Goal: Task Accomplishment & Management: Use online tool/utility

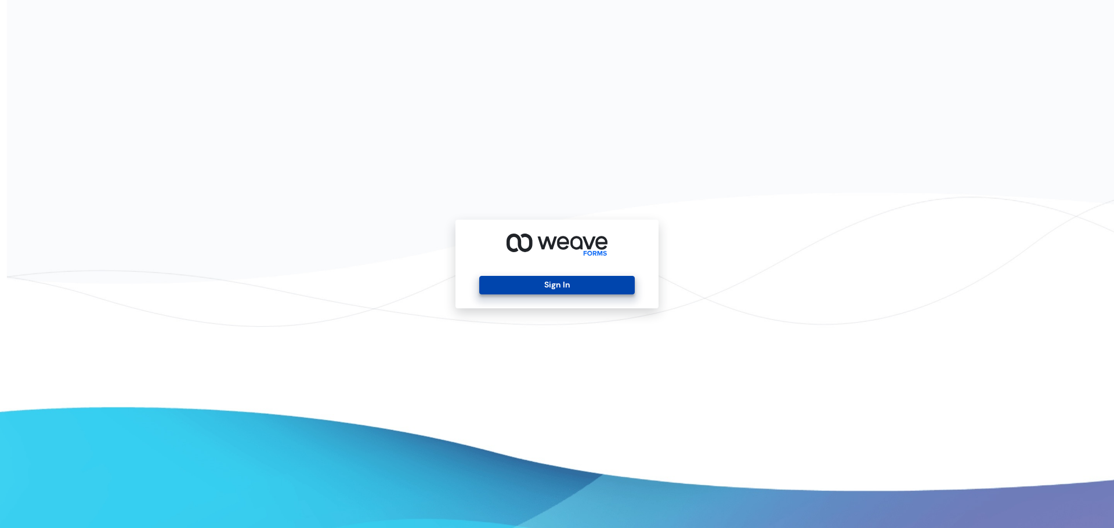
click at [543, 291] on button "Sign In" at bounding box center [556, 285] width 155 height 19
